Goal: Task Accomplishment & Management: Complete application form

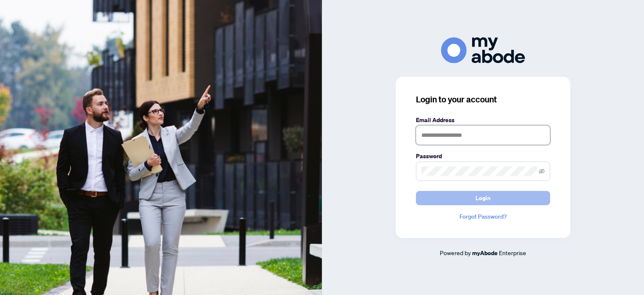
type input "**********"
click at [479, 198] on span "Login" at bounding box center [482, 197] width 15 height 13
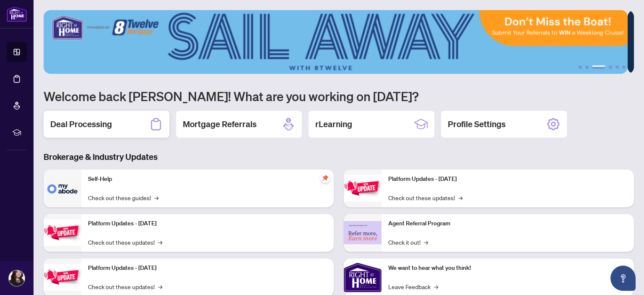
click at [87, 125] on h2 "Deal Processing" at bounding box center [81, 124] width 62 height 12
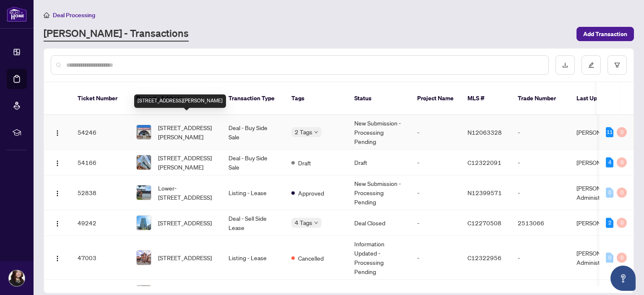
click at [164, 123] on span "[STREET_ADDRESS][PERSON_NAME]" at bounding box center [186, 132] width 57 height 18
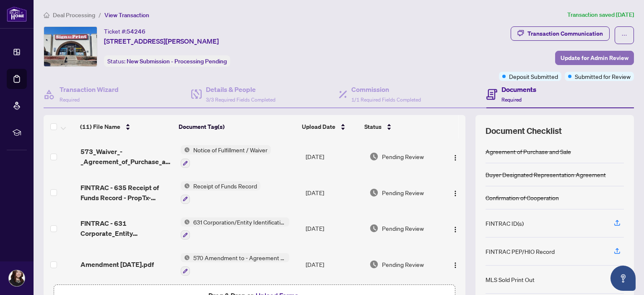
click at [589, 58] on span "Update for Admin Review" at bounding box center [594, 57] width 68 height 13
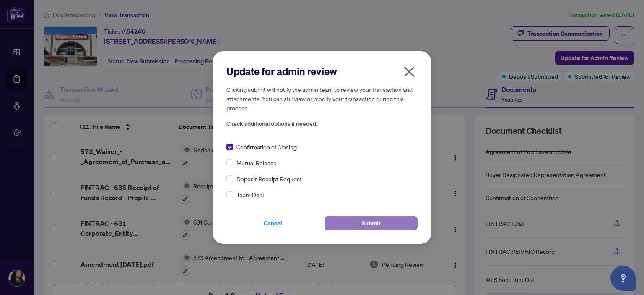
click at [376, 225] on span "Submit" at bounding box center [371, 222] width 19 height 13
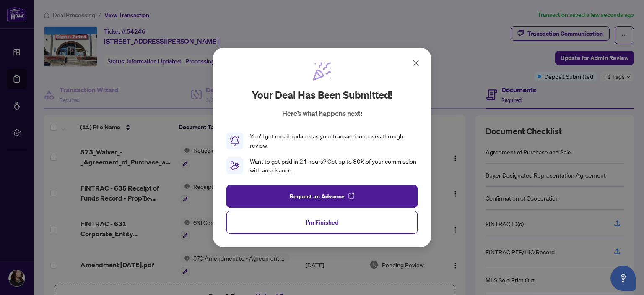
click at [418, 60] on icon at bounding box center [416, 63] width 10 height 10
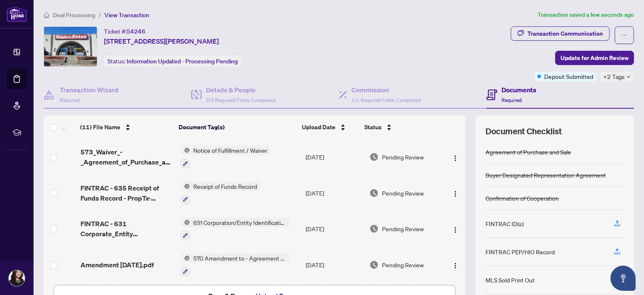
click at [73, 14] on span "Deal Processing" at bounding box center [74, 15] width 42 height 8
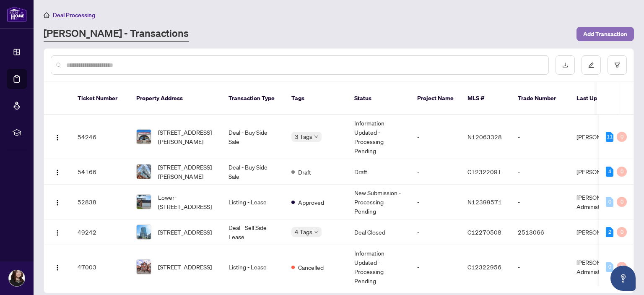
click at [607, 30] on span "Add Transaction" at bounding box center [605, 33] width 44 height 13
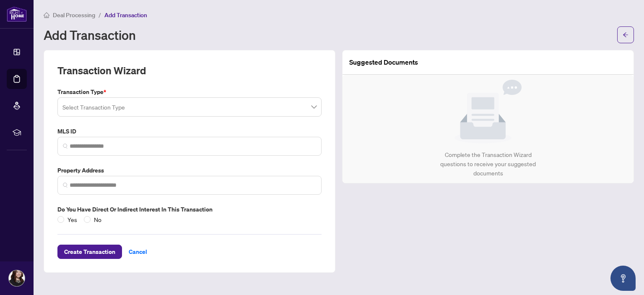
click at [143, 111] on input "search" at bounding box center [185, 108] width 246 height 18
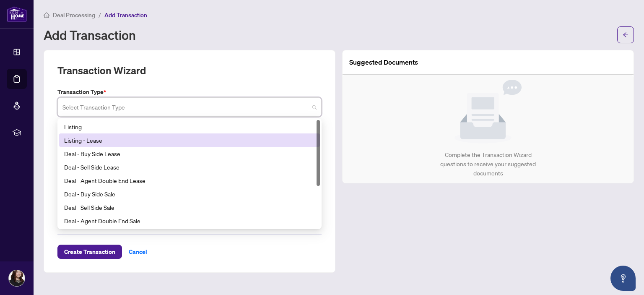
click at [103, 137] on div "Listing - Lease" at bounding box center [189, 139] width 251 height 9
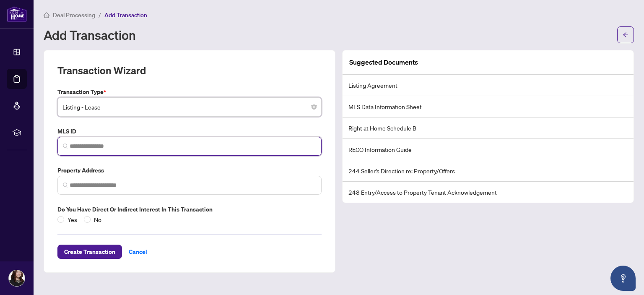
click at [85, 145] on input "search" at bounding box center [193, 146] width 246 height 9
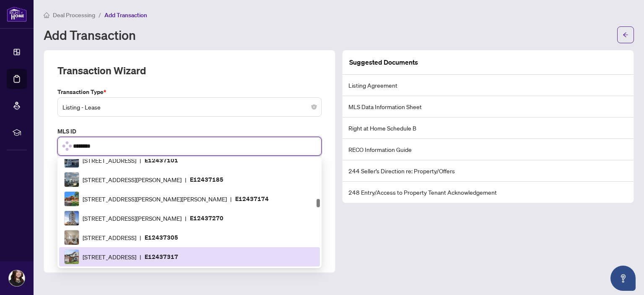
type input "*********"
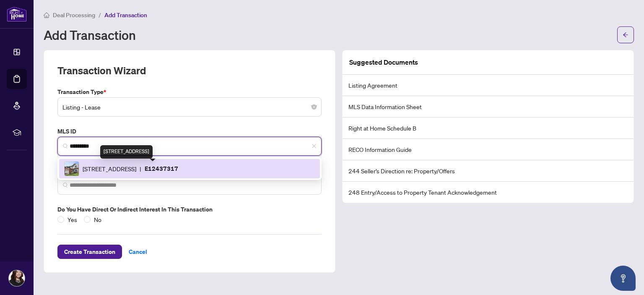
click at [136, 166] on span "[STREET_ADDRESS]" at bounding box center [110, 168] width 54 height 9
type input "**********"
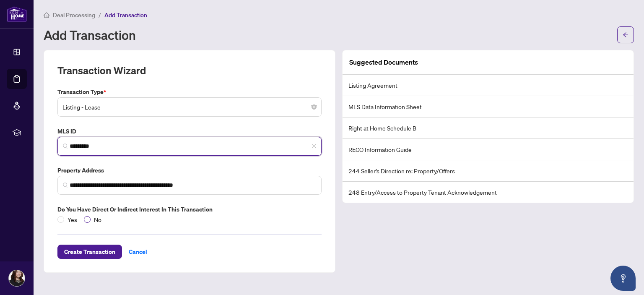
type input "*********"
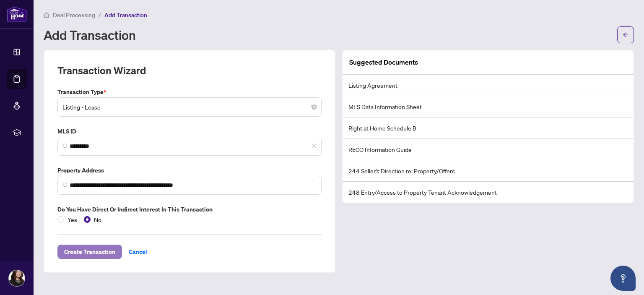
click at [87, 251] on span "Create Transaction" at bounding box center [89, 251] width 51 height 13
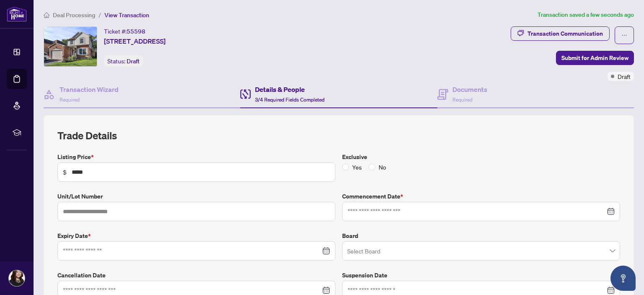
type input "**********"
click at [125, 214] on input "text" at bounding box center [196, 211] width 278 height 19
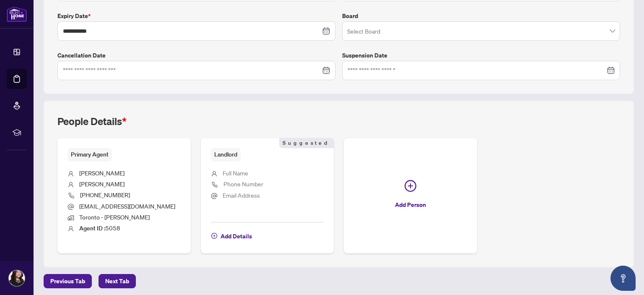
scroll to position [221, 0]
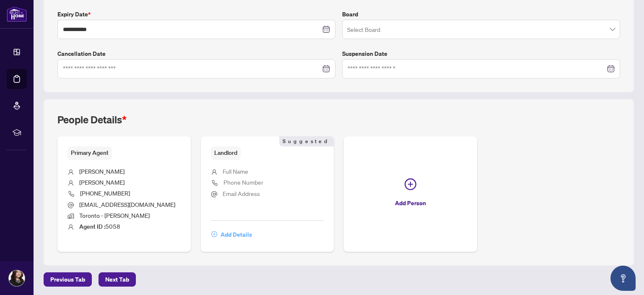
click at [236, 234] on span "Add Details" at bounding box center [236, 234] width 31 height 13
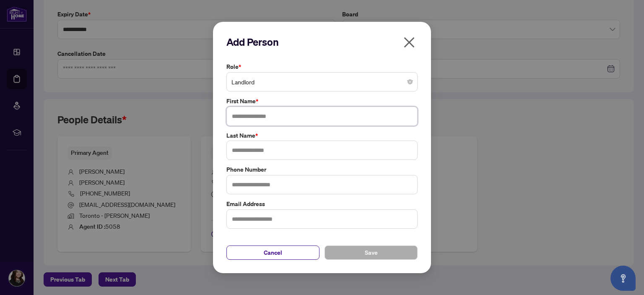
click at [269, 116] on input "text" at bounding box center [321, 115] width 191 height 19
type input "*****"
type input "***"
click at [351, 252] on button "Save" at bounding box center [370, 252] width 93 height 14
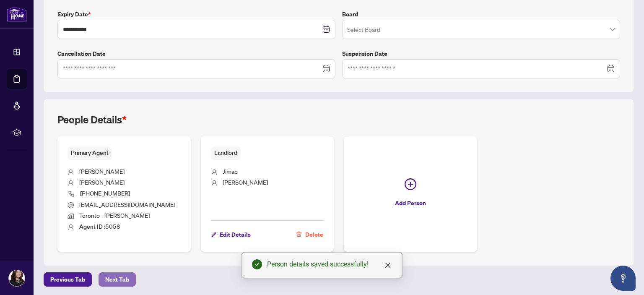
click at [116, 280] on span "Next Tab" at bounding box center [117, 278] width 24 height 13
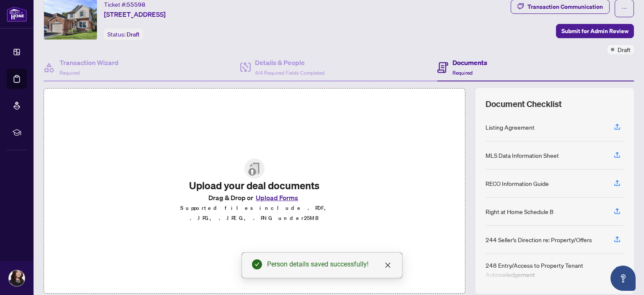
scroll to position [56, 0]
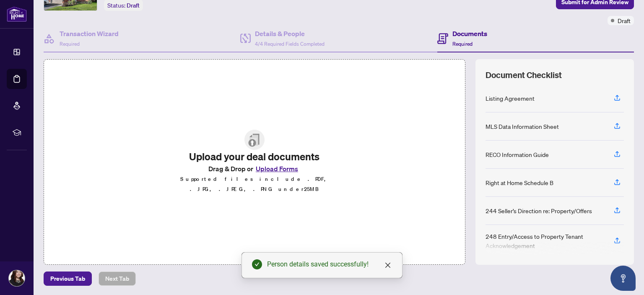
click at [271, 171] on button "Upload Forms" at bounding box center [276, 168] width 47 height 11
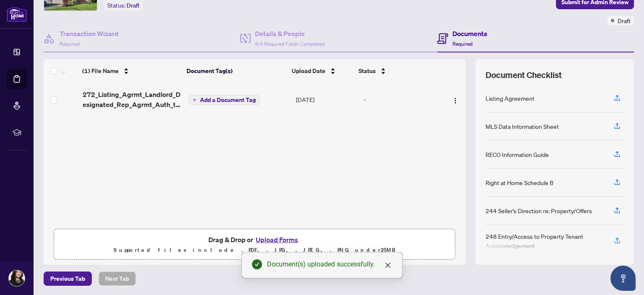
click at [241, 99] on span "Add a Document Tag" at bounding box center [228, 100] width 56 height 6
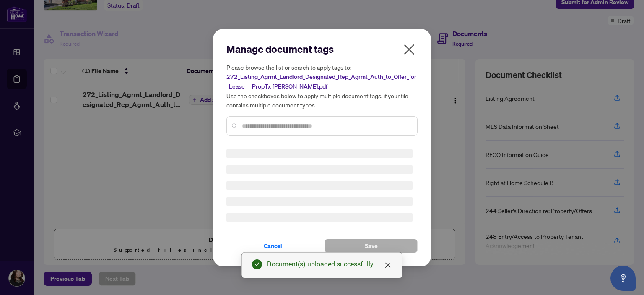
click at [262, 122] on input "text" at bounding box center [326, 125] width 169 height 9
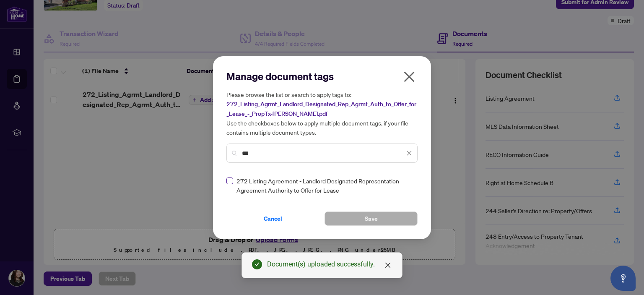
type input "***"
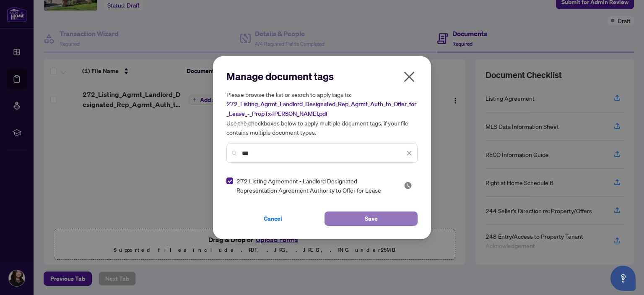
click at [379, 221] on button "Save" at bounding box center [370, 218] width 93 height 14
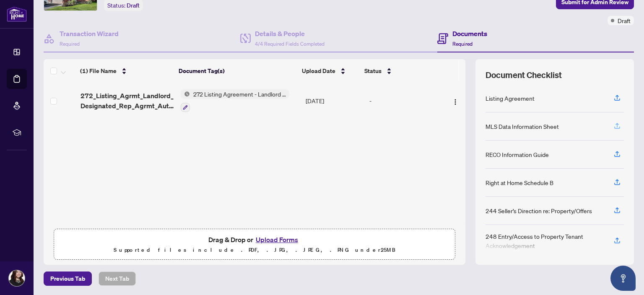
drag, startPoint x: 612, startPoint y: 117, endPoint x: 609, endPoint y: 122, distance: 6.2
click at [612, 118] on div "MLS Data Information Sheet" at bounding box center [554, 126] width 138 height 28
click at [613, 125] on icon "button" at bounding box center [617, 126] width 8 height 8
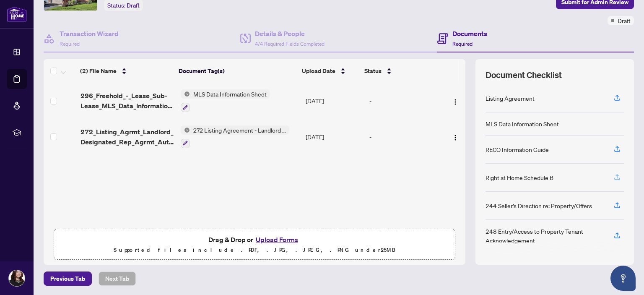
click at [613, 174] on icon "button" at bounding box center [617, 177] width 8 height 8
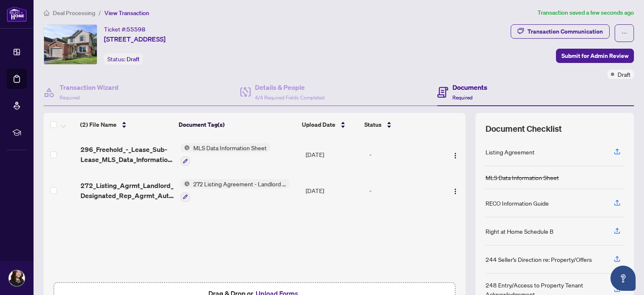
scroll to position [0, 0]
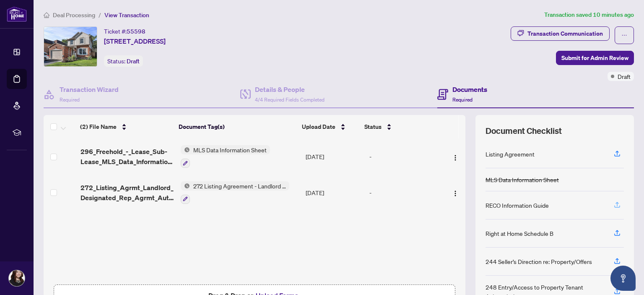
click at [613, 202] on icon "button" at bounding box center [617, 205] width 8 height 8
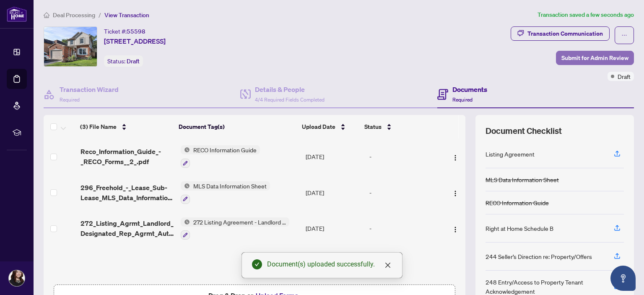
click at [581, 57] on span "Submit for Admin Review" at bounding box center [594, 57] width 67 height 13
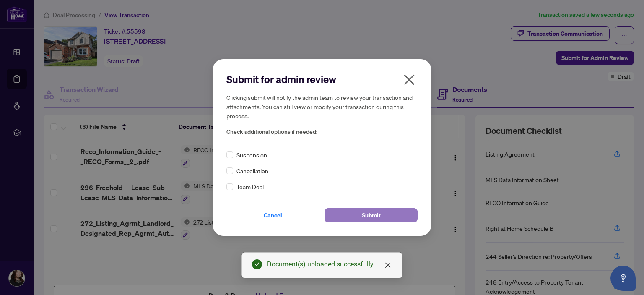
click at [371, 215] on span "Submit" at bounding box center [371, 214] width 19 height 13
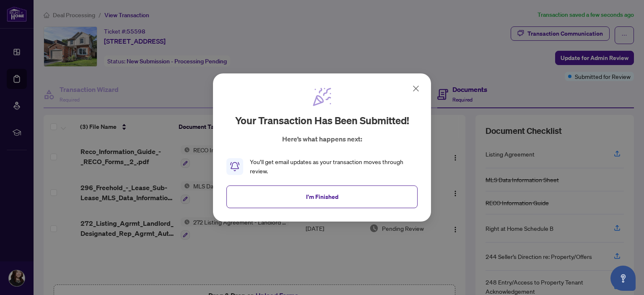
click at [413, 86] on icon at bounding box center [416, 88] width 10 height 10
